Goal: Transaction & Acquisition: Book appointment/travel/reservation

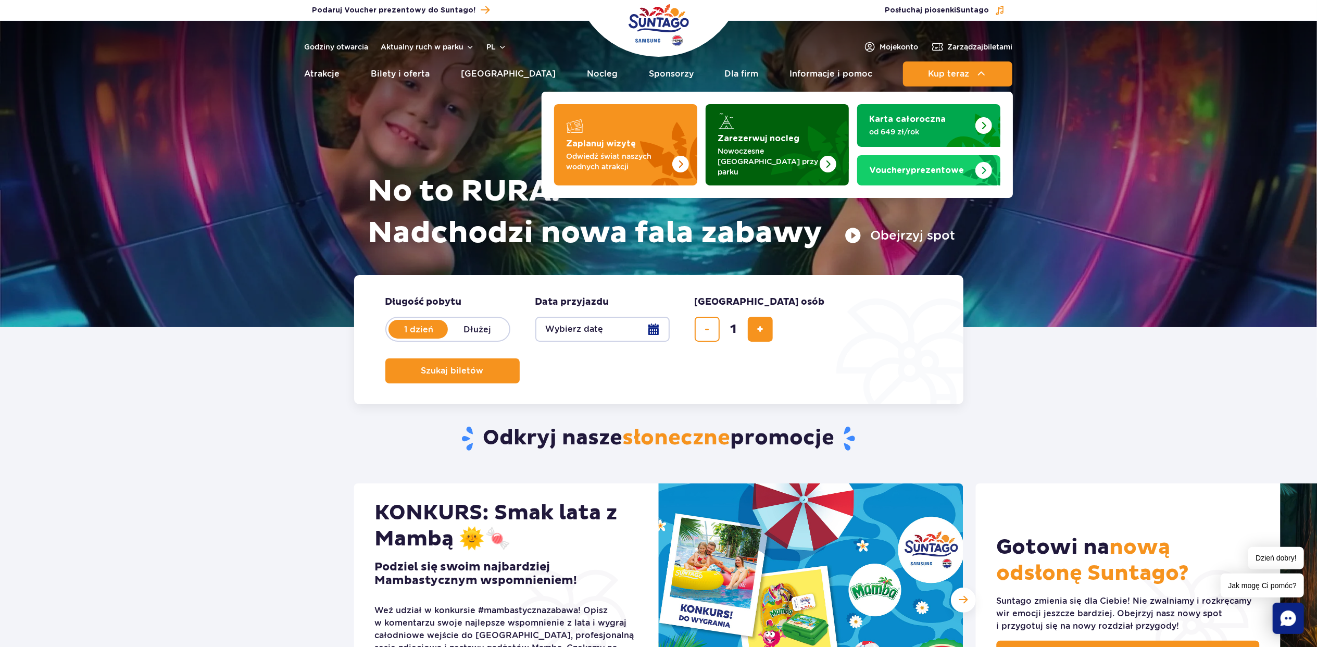
click at [787, 139] on strong "Zarezerwuj nocleg" at bounding box center [759, 138] width 82 height 8
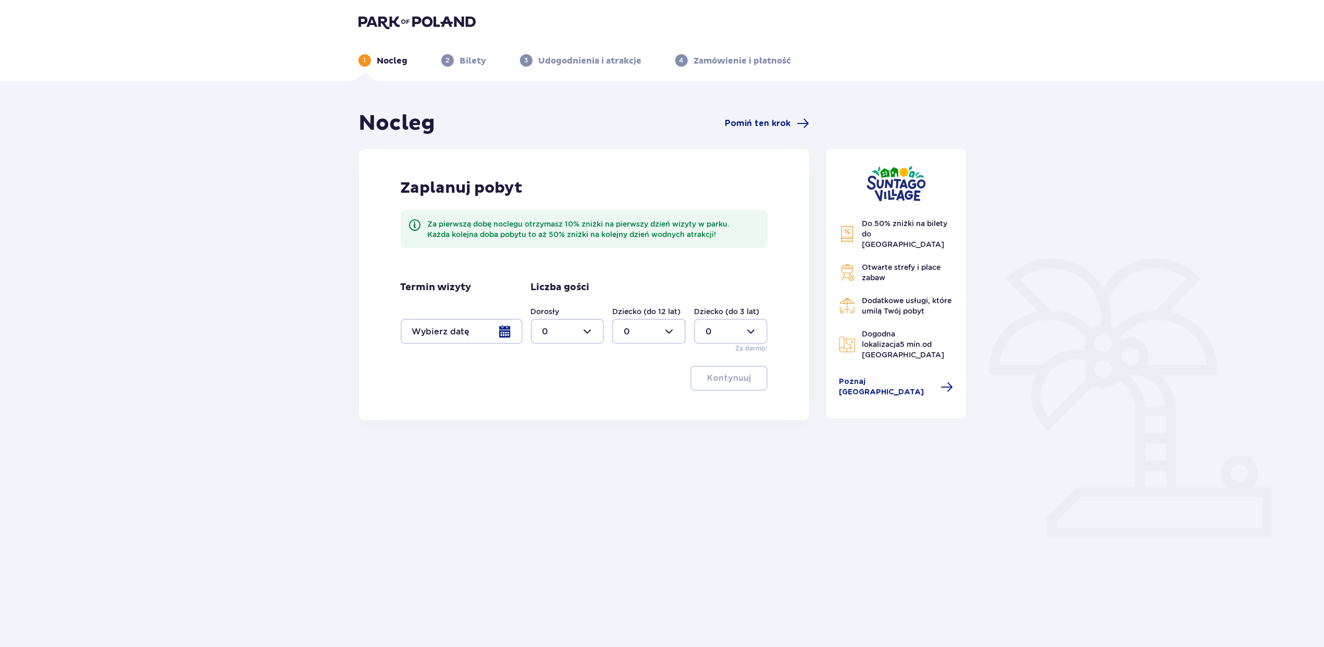
click at [444, 336] on div at bounding box center [462, 331] width 122 height 25
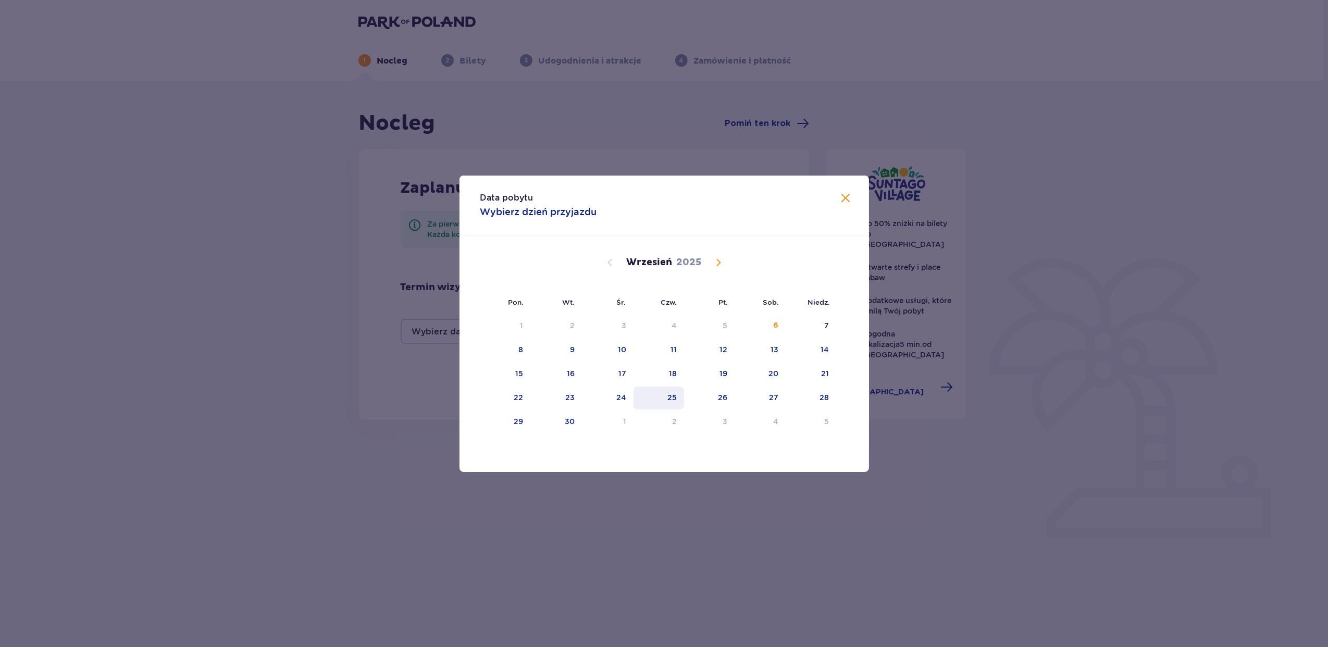
click at [679, 390] on div "25" at bounding box center [658, 398] width 51 height 23
click at [707, 394] on div "26" at bounding box center [709, 398] width 51 height 23
type input "[DATE] - [DATE]"
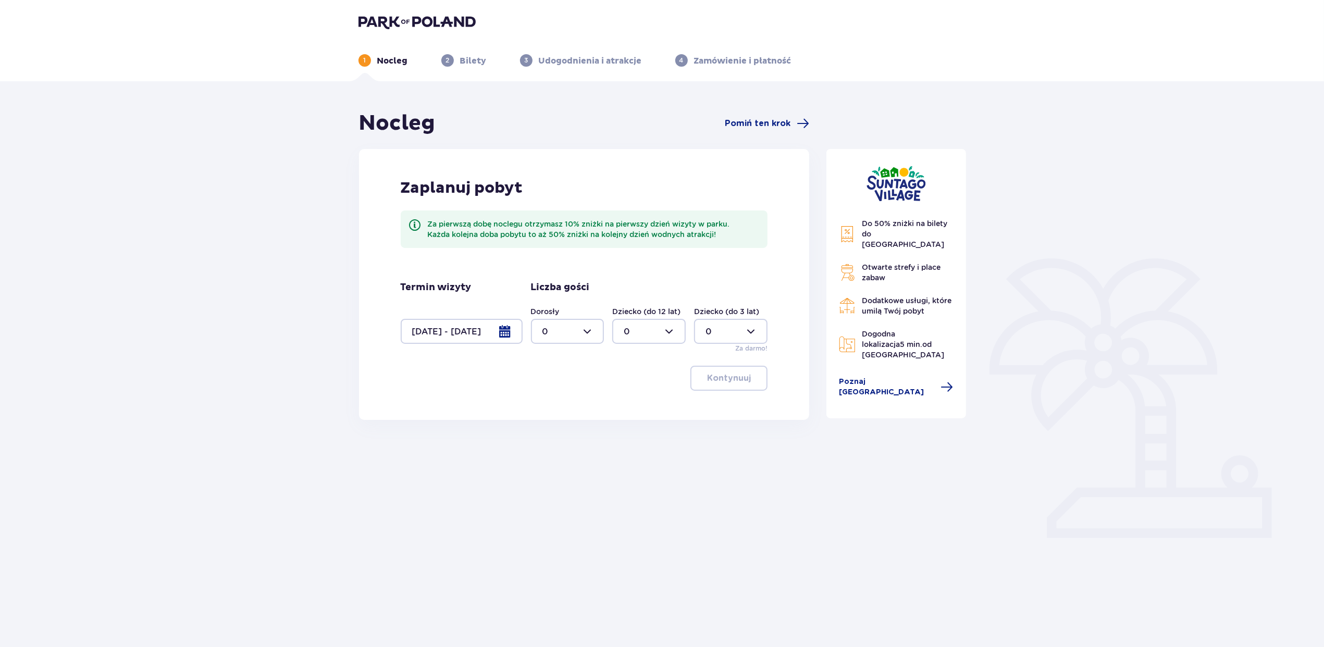
click at [578, 338] on div at bounding box center [567, 331] width 73 height 25
click at [562, 401] on div "2" at bounding box center [567, 406] width 51 height 11
type input "2"
click at [721, 375] on p "Kontynuuj" at bounding box center [729, 377] width 44 height 11
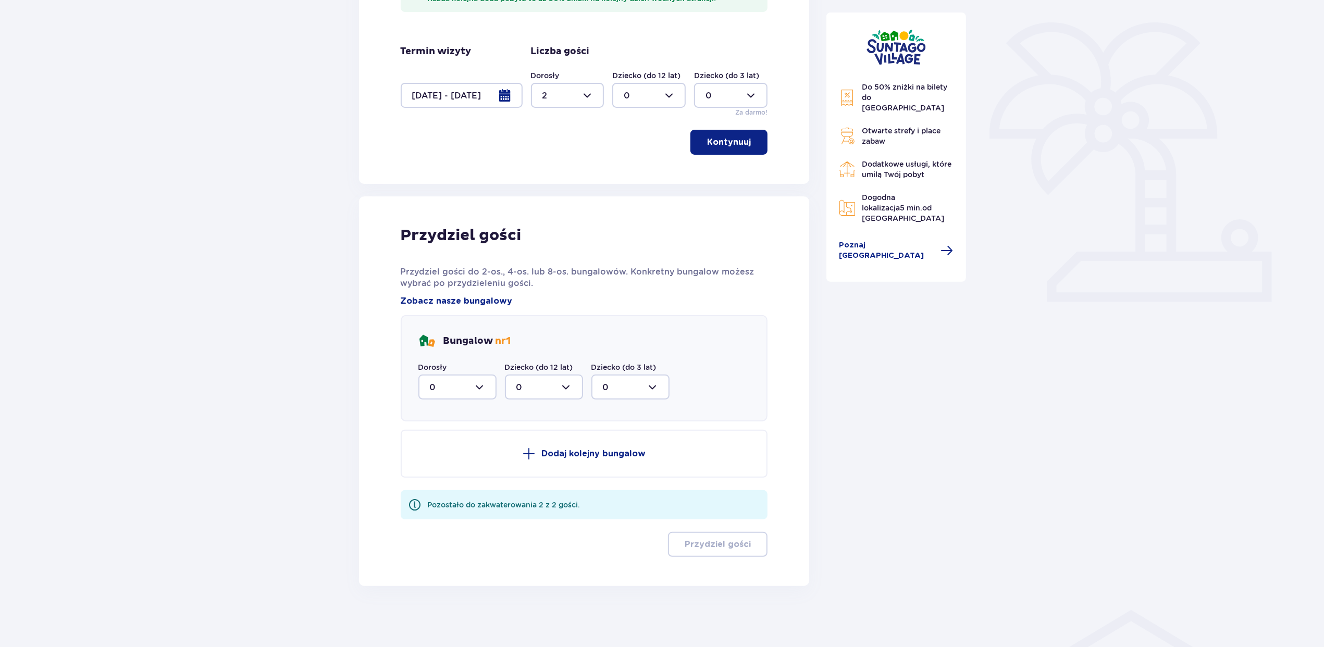
click at [443, 392] on div at bounding box center [457, 387] width 78 height 25
click at [441, 454] on span "2" at bounding box center [457, 463] width 76 height 22
type input "2"
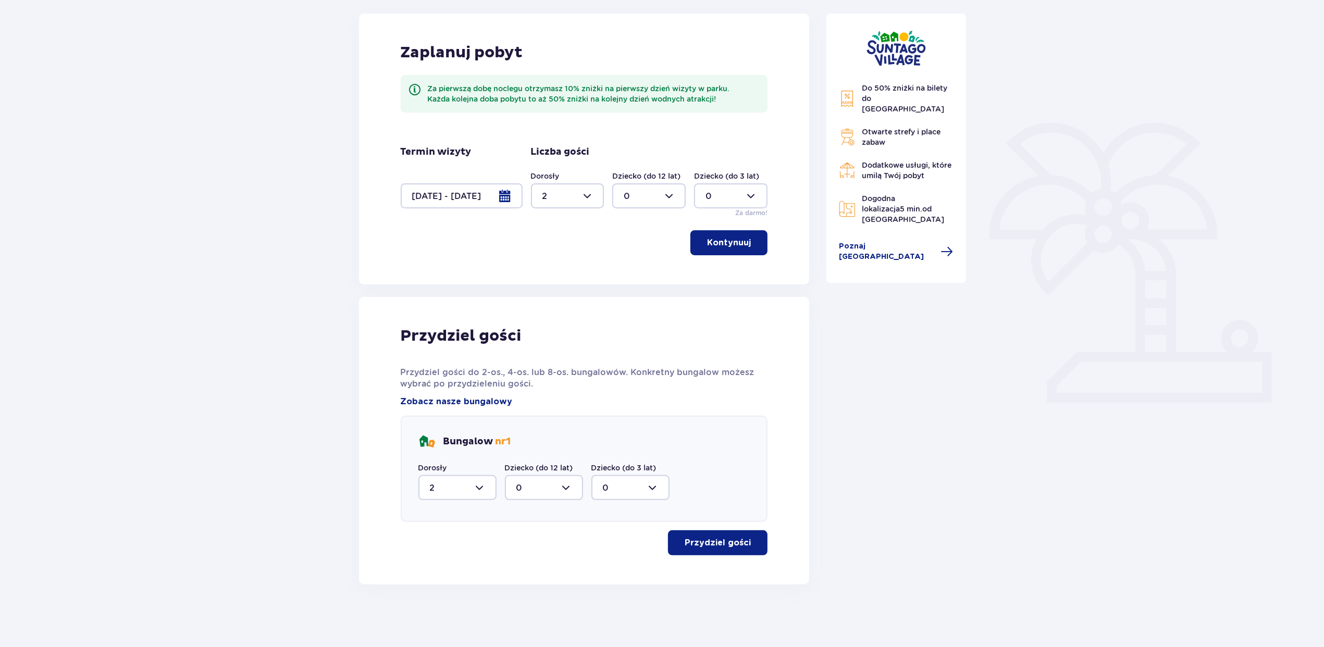
scroll to position [134, 0]
click at [728, 546] on p "Przydziel gości" at bounding box center [718, 543] width 66 height 11
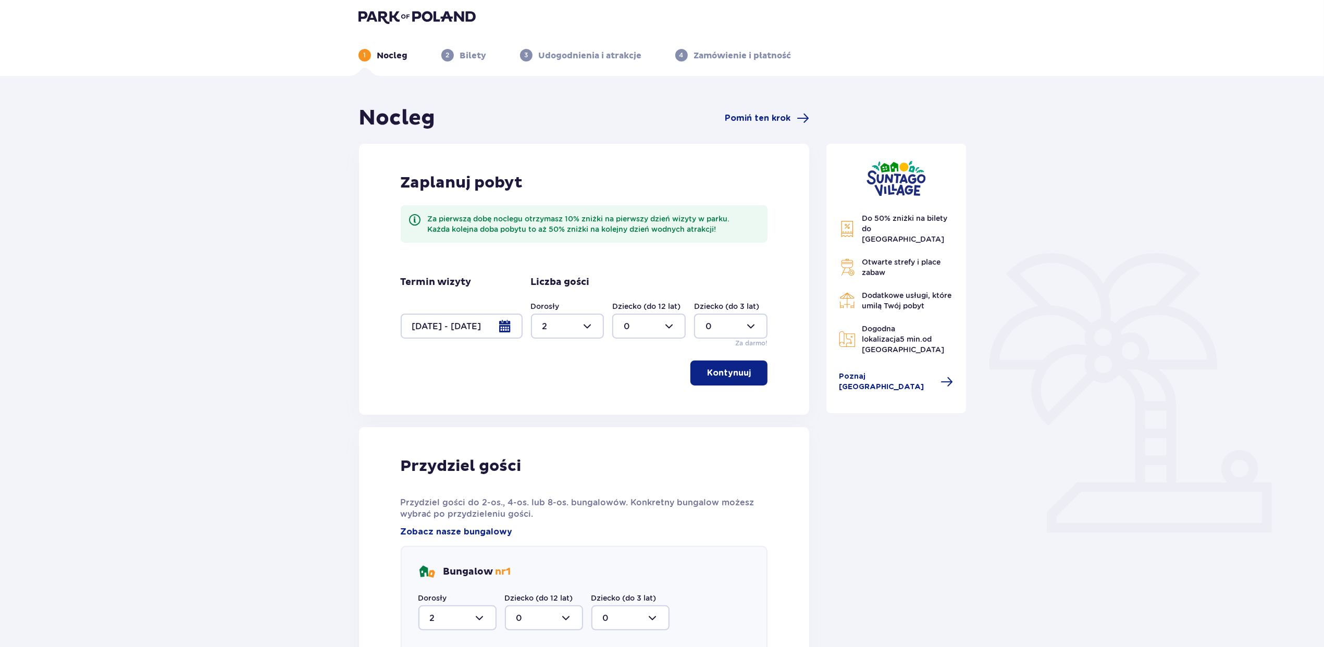
scroll to position [0, 0]
